Goal: Check status: Check status

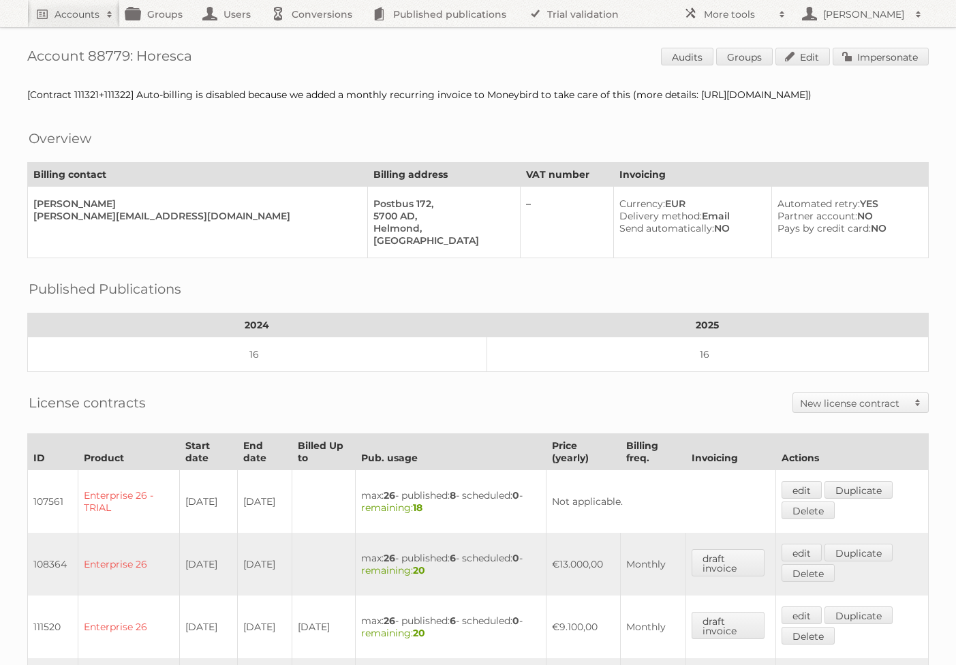
scroll to position [432, 0]
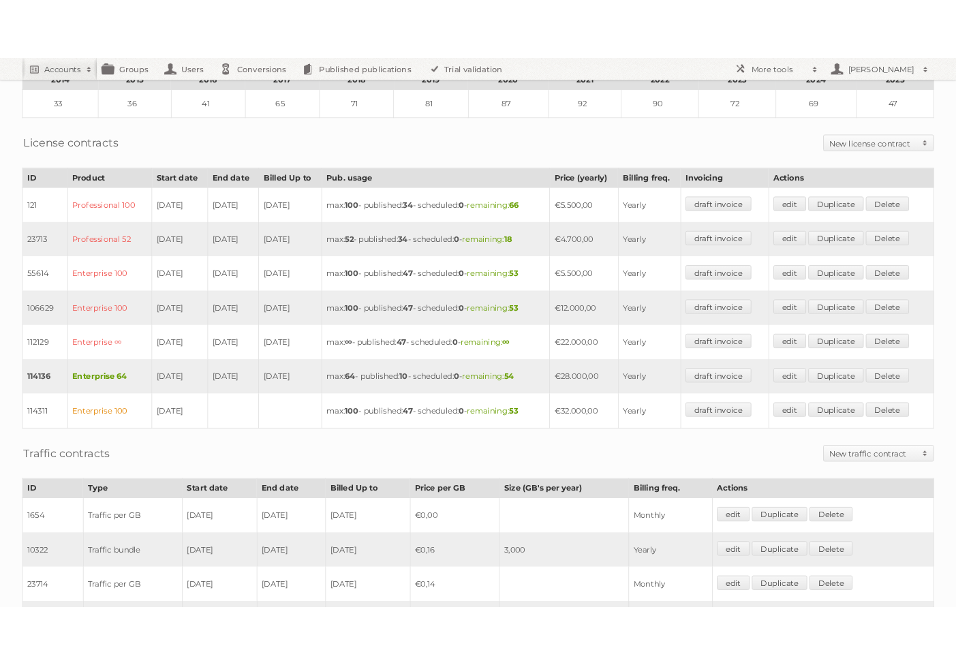
scroll to position [247, 0]
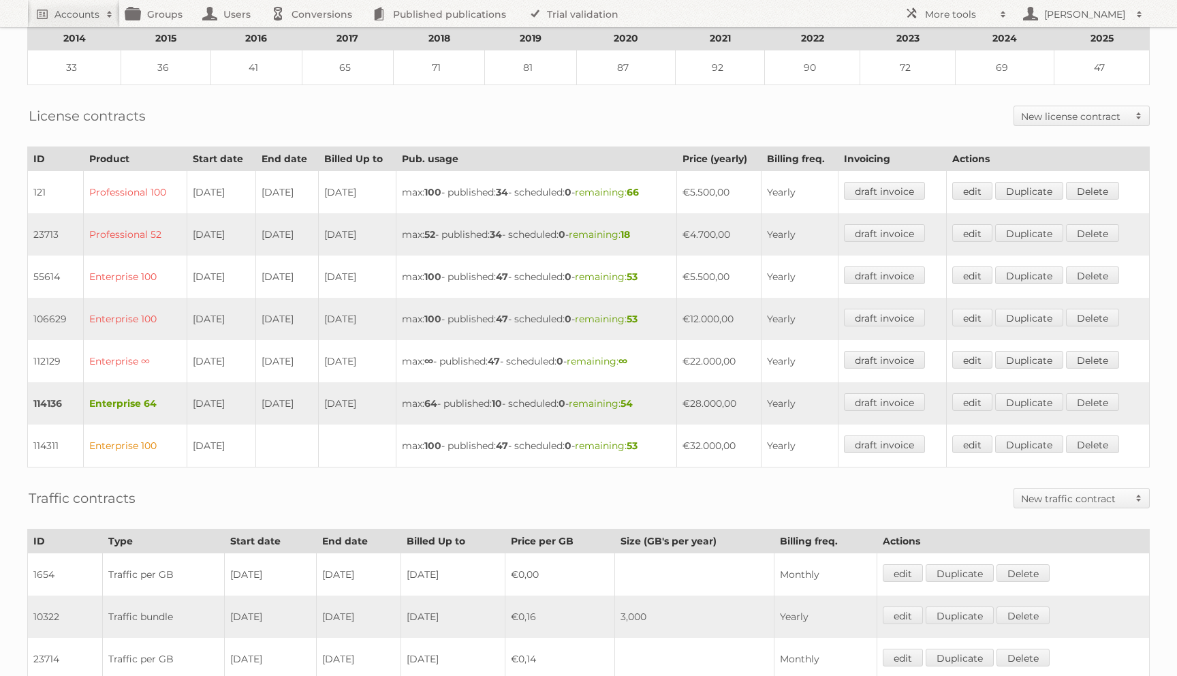
drag, startPoint x: 87, startPoint y: 390, endPoint x: 363, endPoint y: 398, distance: 276.0
click at [363, 398] on tr "114136 Enterprise 64 [DATE] [DATE] [DATE] max: 64 - published: 10 - scheduled: …" at bounding box center [589, 403] width 1122 height 42
drag, startPoint x: 364, startPoint y: 315, endPoint x: 180, endPoint y: 310, distance: 184.0
click at [180, 310] on tr "106629 Enterprise 100 [DATE] [DATE] [DATE] max: 100 - published: 47 - scheduled…" at bounding box center [589, 319] width 1122 height 42
click at [373, 304] on td "[DATE]" at bounding box center [358, 319] width 78 height 42
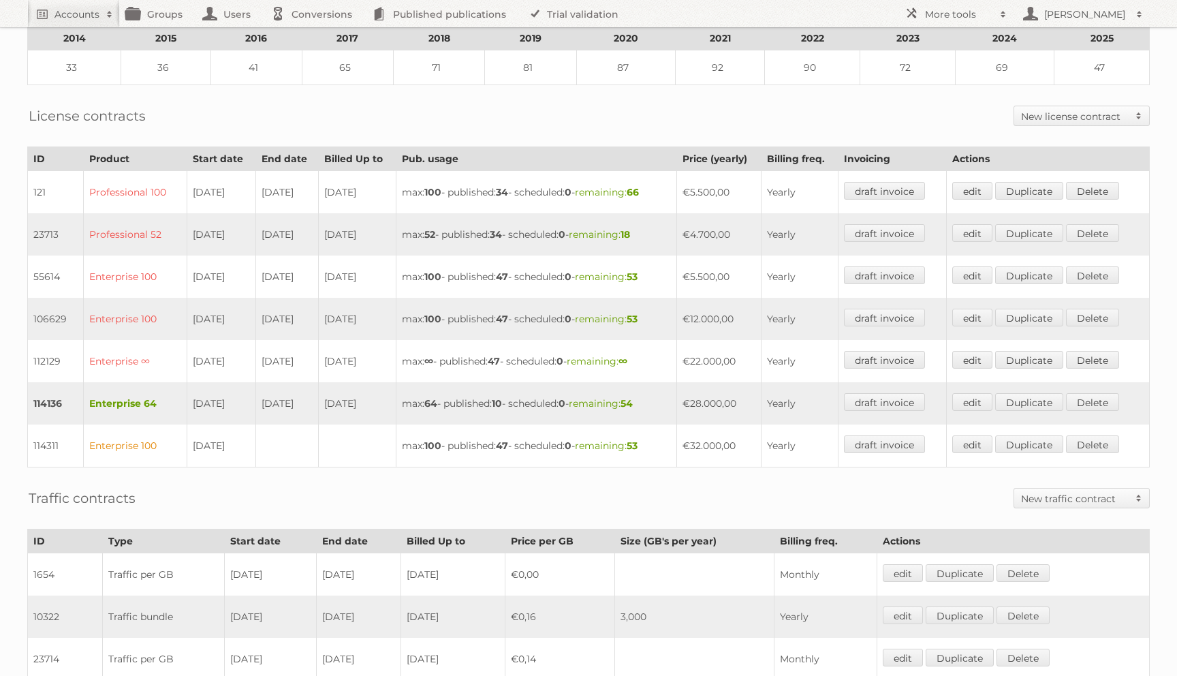
drag, startPoint x: 322, startPoint y: 309, endPoint x: 263, endPoint y: 309, distance: 59.3
click at [263, 309] on td "[DATE]" at bounding box center [286, 319] width 63 height 42
drag, startPoint x: 184, startPoint y: 397, endPoint x: 394, endPoint y: 398, distance: 210.5
click at [394, 398] on tr "114136 Enterprise 64 [DATE] [DATE] [DATE] max: 64 - published: 10 - scheduled: …" at bounding box center [589, 403] width 1122 height 42
drag, startPoint x: 746, startPoint y: 396, endPoint x: 687, endPoint y: 393, distance: 58.7
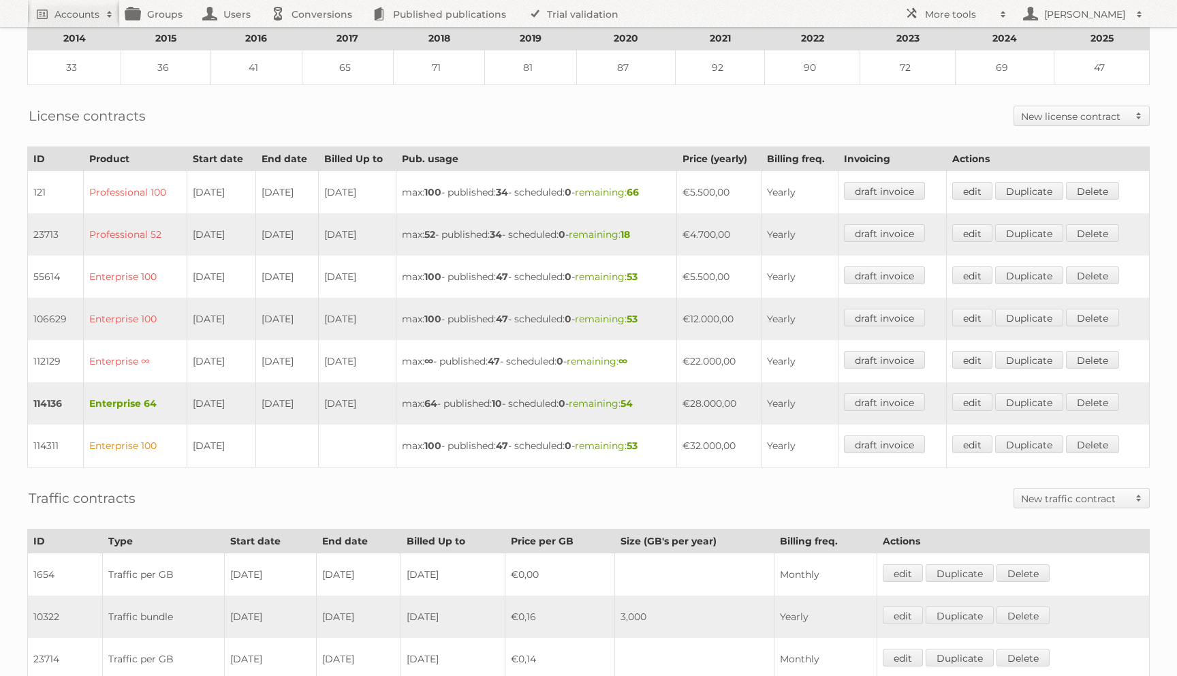
click at [687, 393] on tr "114136 Enterprise 64 [DATE] [DATE] [DATE] max: 64 - published: 10 - scheduled: …" at bounding box center [589, 403] width 1122 height 42
click at [248, 394] on td "[DATE]" at bounding box center [221, 403] width 69 height 42
drag, startPoint x: 741, startPoint y: 395, endPoint x: 693, endPoint y: 394, distance: 48.4
click at [693, 394] on tr "114136 Enterprise 64 [DATE] [DATE] [DATE] max: 64 - published: 10 - scheduled: …" at bounding box center [589, 403] width 1122 height 42
click at [740, 396] on td "€28.000,00" at bounding box center [719, 403] width 84 height 42
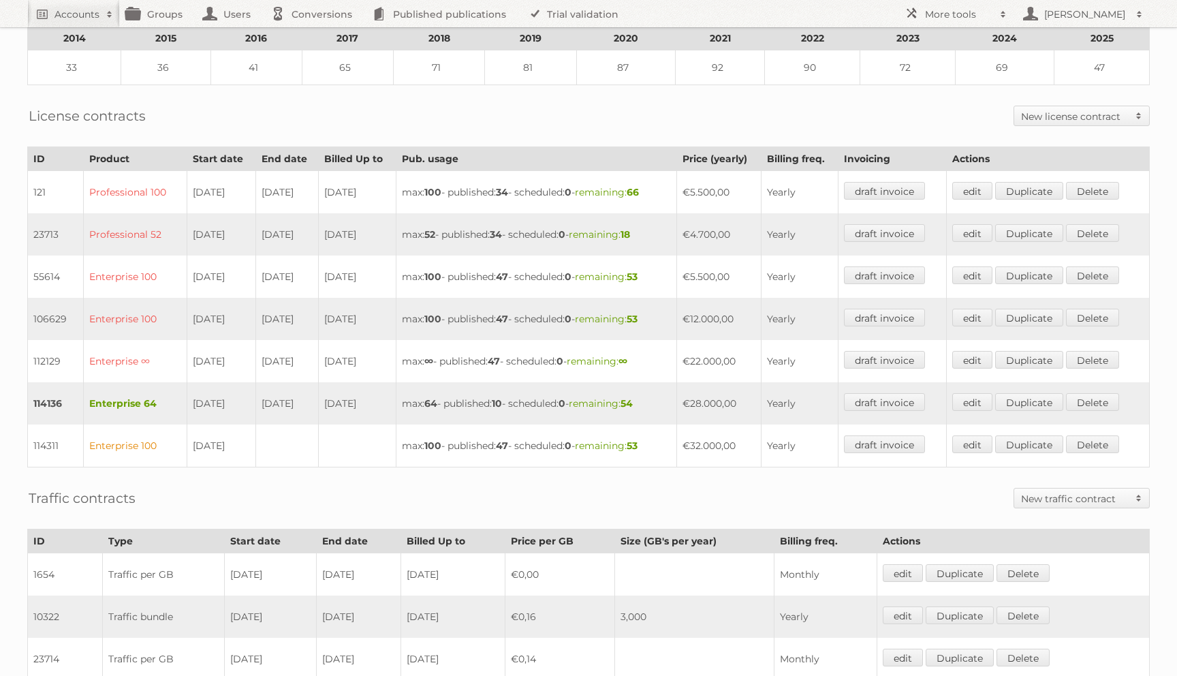
drag, startPoint x: 765, startPoint y: 394, endPoint x: 647, endPoint y: 383, distance: 118.3
click at [647, 383] on tr "114136 Enterprise 64 [DATE] [DATE] [DATE] max: 64 - published: 10 - scheduled: …" at bounding box center [589, 403] width 1122 height 42
click at [717, 395] on td "€28.000,00" at bounding box center [719, 403] width 84 height 42
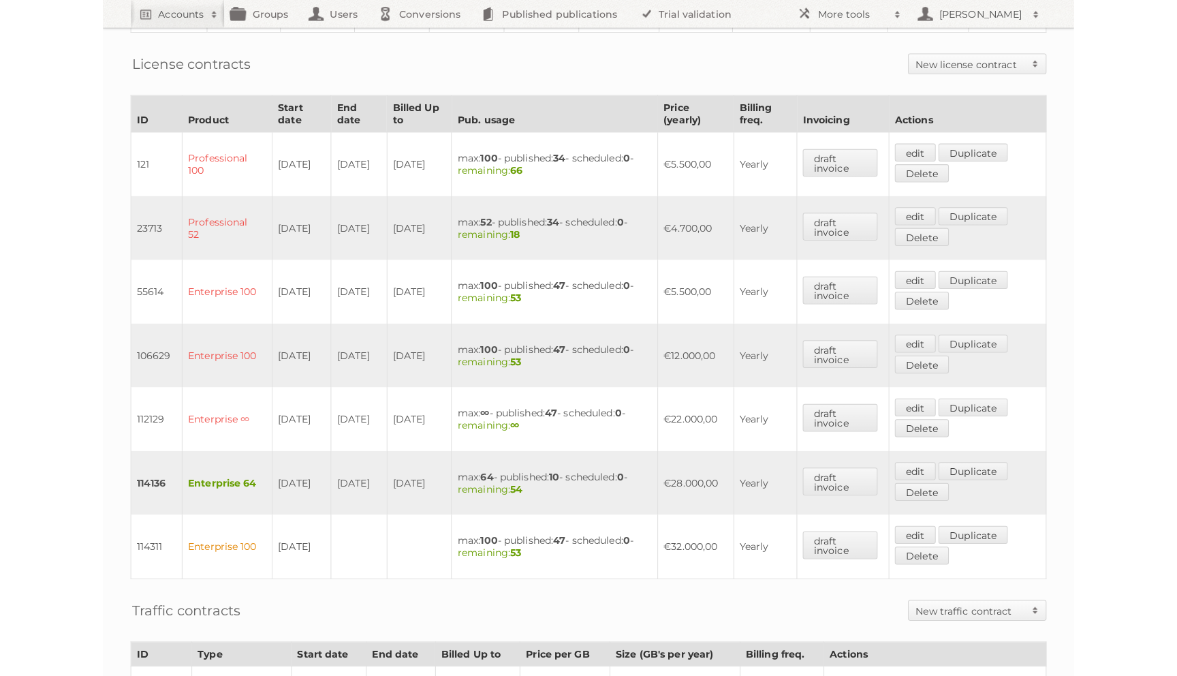
scroll to position [301, 0]
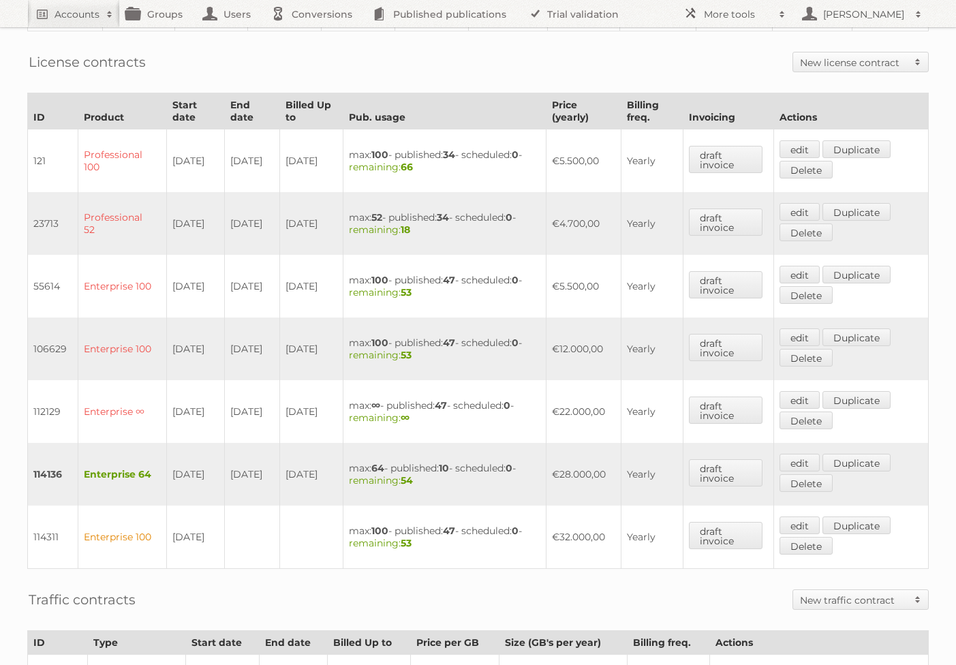
drag, startPoint x: 601, startPoint y: 467, endPoint x: 354, endPoint y: 467, distance: 247.2
click at [354, 467] on tr "114136 Enterprise 64 [DATE] [DATE] [DATE] max: 64 - published: 10 - scheduled: …" at bounding box center [478, 474] width 900 height 63
drag, startPoint x: 575, startPoint y: 339, endPoint x: 568, endPoint y: 338, distance: 6.8
click at [568, 338] on td "€12.000,00" at bounding box center [583, 348] width 75 height 63
drag, startPoint x: 45, startPoint y: 399, endPoint x: 532, endPoint y: 400, distance: 487.0
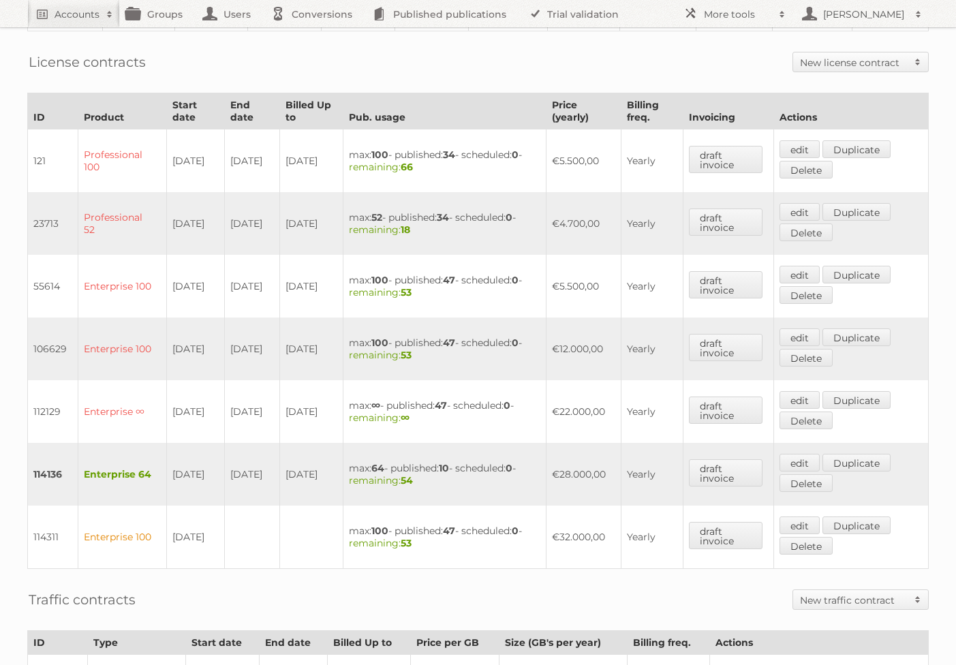
click at [532, 400] on tr "112129 Enterprise ∞ [DATE] [DATE] [DATE] max: ∞ - published: 47 - scheduled: 0 …" at bounding box center [478, 411] width 900 height 63
drag, startPoint x: 598, startPoint y: 341, endPoint x: 162, endPoint y: 328, distance: 436.1
click at [162, 328] on tr "106629 Enterprise 100 [DATE] [DATE] [DATE] max: 100 - published: 47 - scheduled…" at bounding box center [478, 348] width 900 height 63
drag, startPoint x: 614, startPoint y: 469, endPoint x: 204, endPoint y: 460, distance: 410.1
click at [204, 460] on tr "114136 Enterprise 64 [DATE] [DATE] [DATE] max: 64 - published: 10 - scheduled: …" at bounding box center [478, 474] width 900 height 63
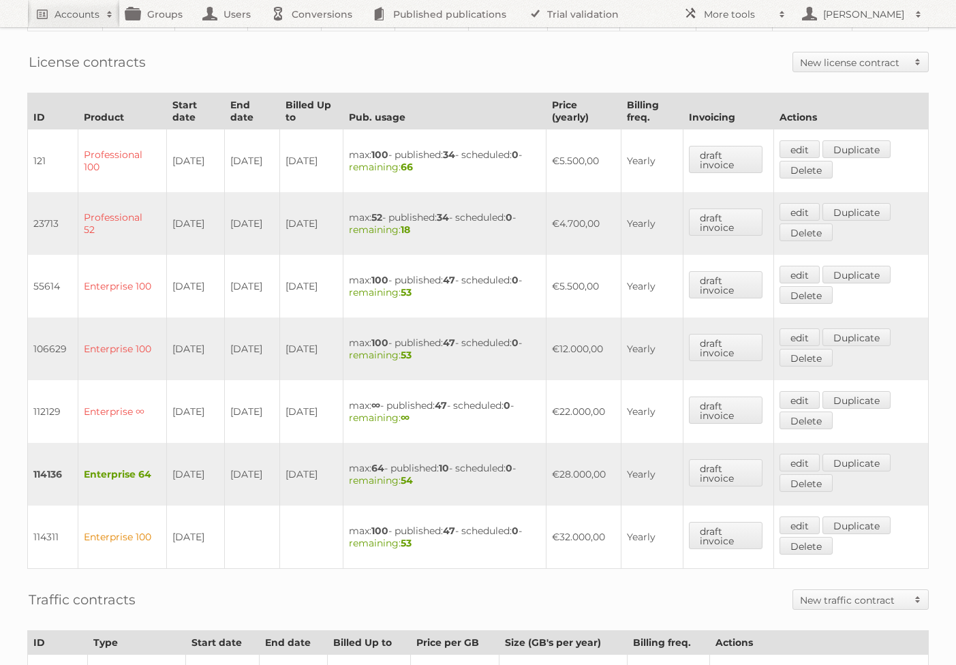
click at [581, 393] on td "€22.000,00" at bounding box center [583, 411] width 75 height 63
drag, startPoint x: 567, startPoint y: 462, endPoint x: 597, endPoint y: 462, distance: 30.0
click at [597, 462] on td "€28.000,00" at bounding box center [583, 474] width 75 height 63
drag, startPoint x: 256, startPoint y: 461, endPoint x: 136, endPoint y: 460, distance: 120.6
click at [136, 460] on tr "114136 Enterprise 64 [DATE] [DATE] [DATE] max: 64 - published: 10 - scheduled: …" at bounding box center [478, 474] width 900 height 63
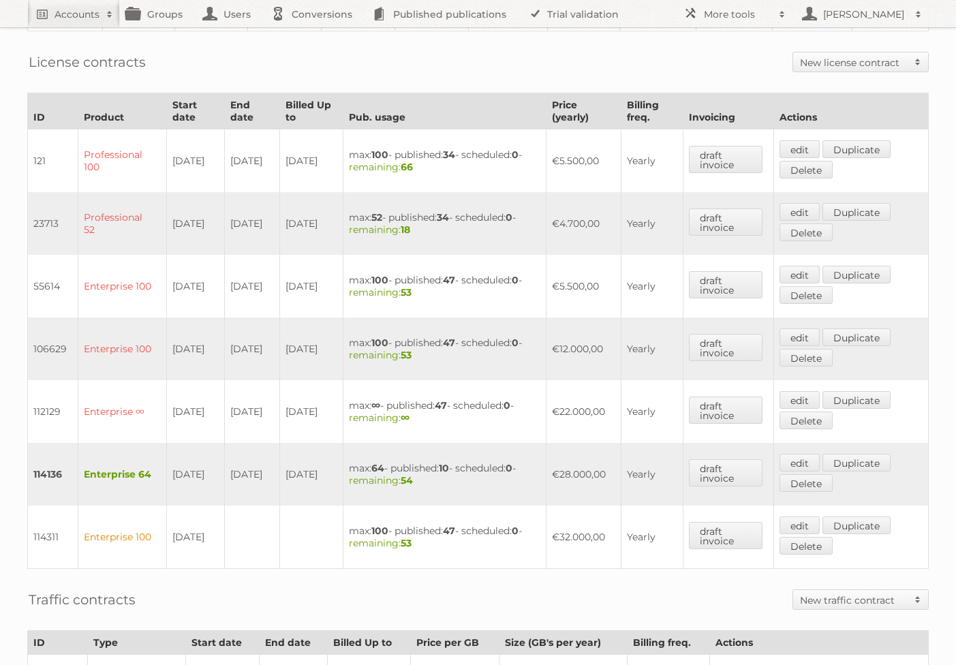
click at [204, 469] on td "[DATE]" at bounding box center [195, 474] width 58 height 63
drag, startPoint x: 267, startPoint y: 324, endPoint x: 267, endPoint y: 345, distance: 21.1
click at [267, 345] on td "[DATE]" at bounding box center [252, 348] width 54 height 63
drag, startPoint x: 172, startPoint y: 456, endPoint x: 328, endPoint y: 470, distance: 156.6
click at [328, 470] on tr "114136 Enterprise 64 [DATE] [DATE] [DATE] max: 64 - published: 10 - scheduled: …" at bounding box center [478, 474] width 900 height 63
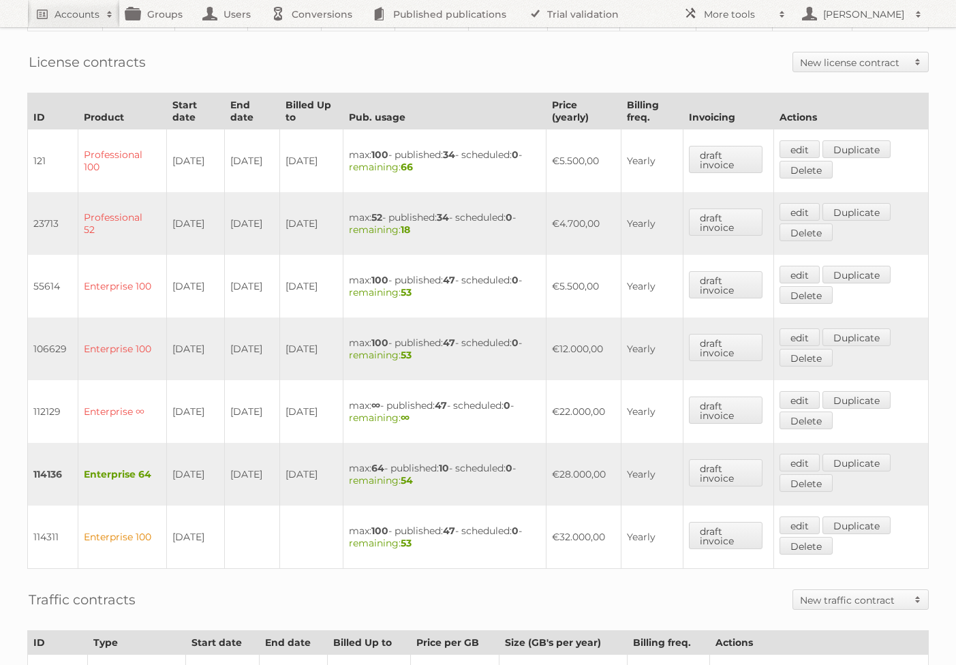
click at [177, 446] on td "[DATE]" at bounding box center [195, 474] width 58 height 63
drag, startPoint x: 159, startPoint y: 454, endPoint x: 266, endPoint y: 482, distance: 109.9
click at [266, 482] on tr "114136 Enterprise 64 [DATE] [DATE] [DATE] max: 64 - published: 10 - scheduled: …" at bounding box center [478, 474] width 900 height 63
click at [266, 482] on td "[DATE]" at bounding box center [252, 474] width 54 height 63
drag, startPoint x: 264, startPoint y: 479, endPoint x: 138, endPoint y: 452, distance: 128.2
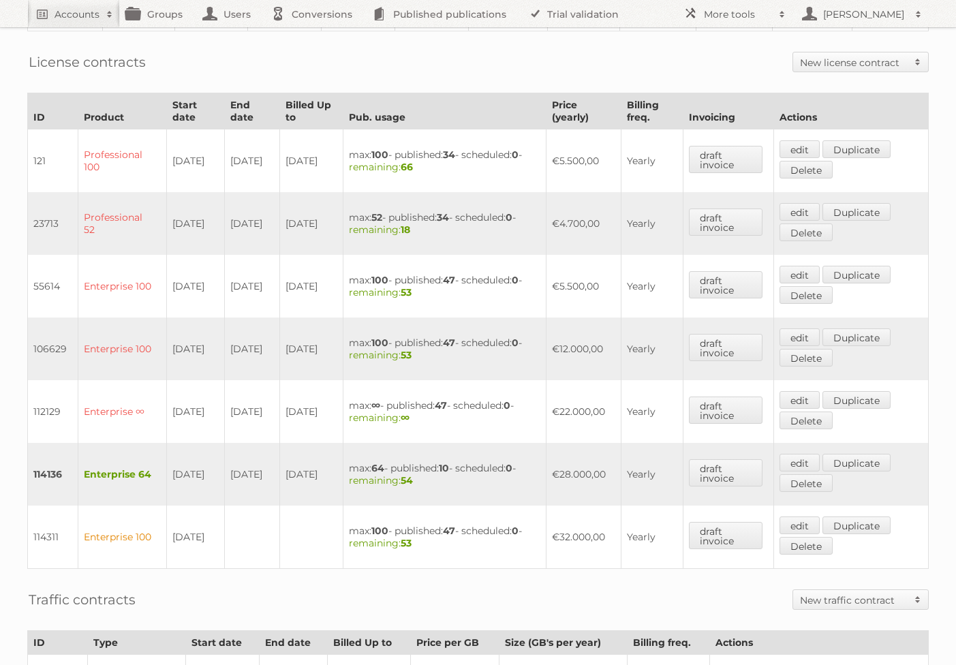
click at [138, 452] on tr "114136 Enterprise 64 [DATE] [DATE] [DATE] max: 64 - published: 10 - scheduled: …" at bounding box center [478, 474] width 900 height 63
click at [234, 484] on td "[DATE]" at bounding box center [252, 474] width 54 height 63
click at [277, 473] on td "[DATE]" at bounding box center [252, 474] width 54 height 63
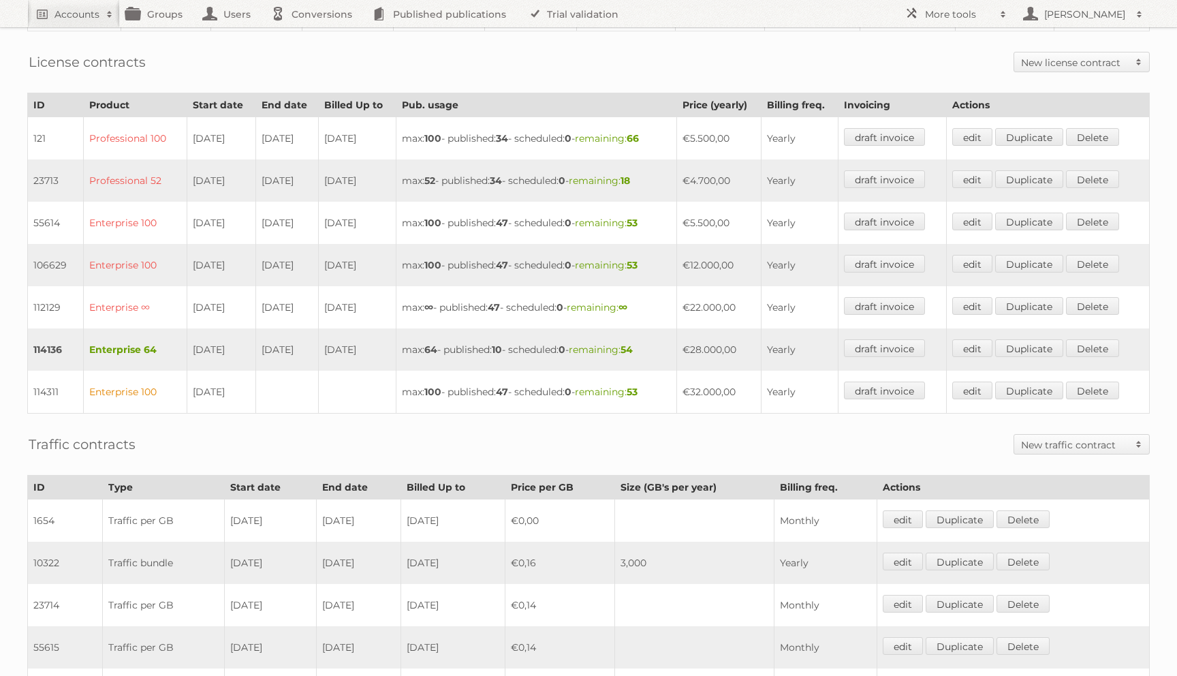
drag, startPoint x: 753, startPoint y: 381, endPoint x: 679, endPoint y: 373, distance: 73.9
click at [679, 373] on tr "114311 Enterprise 100 [DATE] max: 100 - published: 47 - scheduled: 0 - remainin…" at bounding box center [589, 392] width 1122 height 43
drag, startPoint x: 756, startPoint y: 337, endPoint x: 210, endPoint y: 342, distance: 545.6
click at [210, 342] on tr "114136 Enterprise 64 [DATE] [DATE] [DATE] max: 64 - published: 10 - scheduled: …" at bounding box center [589, 349] width 1122 height 42
click at [720, 340] on td "€28.000,00" at bounding box center [719, 349] width 84 height 42
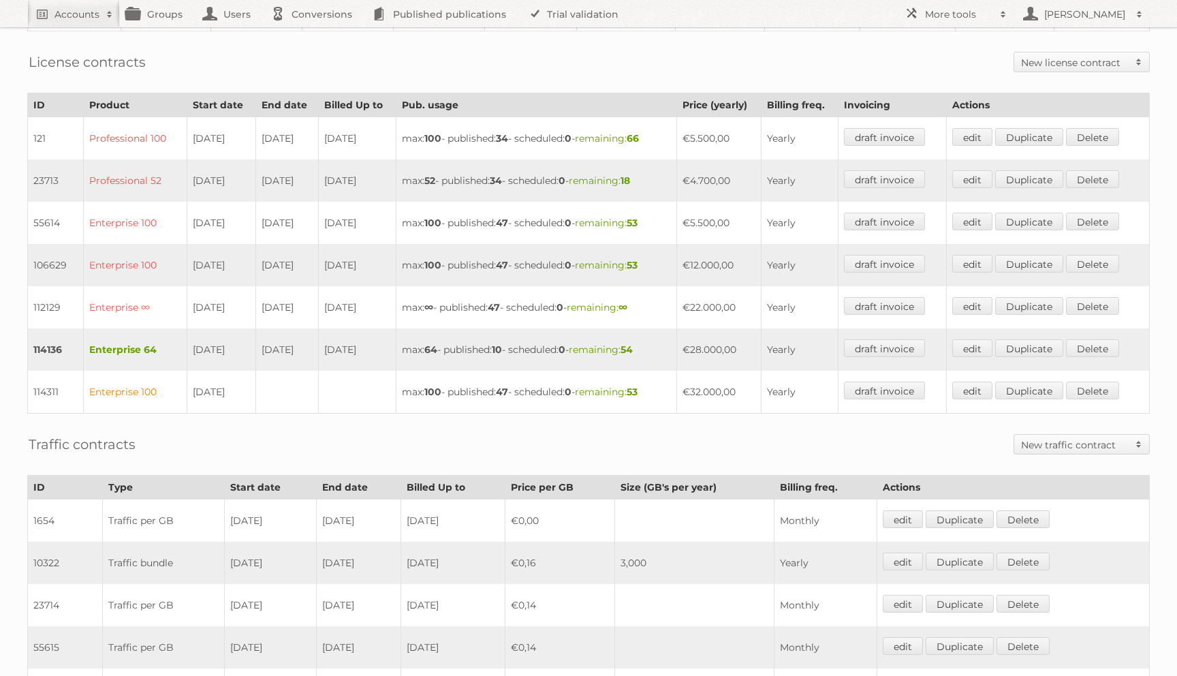
drag, startPoint x: 720, startPoint y: 340, endPoint x: 711, endPoint y: 340, distance: 8.9
click at [711, 340] on td "€28.000,00" at bounding box center [719, 349] width 84 height 42
drag, startPoint x: 327, startPoint y: 340, endPoint x: 147, endPoint y: 334, distance: 179.9
click at [147, 334] on tr "114136 Enterprise 64 [DATE] [DATE] [DATE] max: 64 - published: 10 - scheduled: …" at bounding box center [589, 349] width 1122 height 42
click at [158, 259] on td "Enterprise 100" at bounding box center [135, 265] width 104 height 42
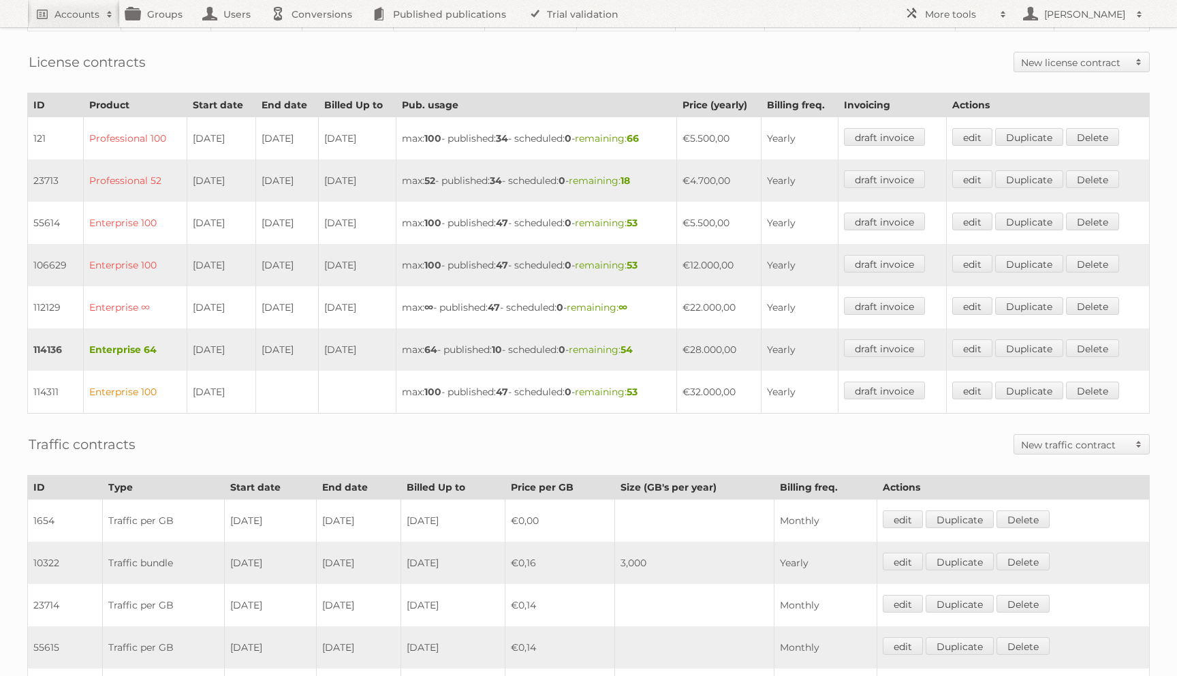
drag, startPoint x: 718, startPoint y: 344, endPoint x: 693, endPoint y: 341, distance: 25.3
click at [693, 341] on tr "114136 Enterprise 64 [DATE] [DATE] [DATE] max: 64 - published: 10 - scheduled: …" at bounding box center [589, 349] width 1122 height 42
drag, startPoint x: 386, startPoint y: 342, endPoint x: 173, endPoint y: 329, distance: 213.6
click at [173, 329] on tr "114136 Enterprise 64 [DATE] [DATE] [DATE] max: 64 - published: 10 - scheduled: …" at bounding box center [589, 349] width 1122 height 42
